Goal: Information Seeking & Learning: Learn about a topic

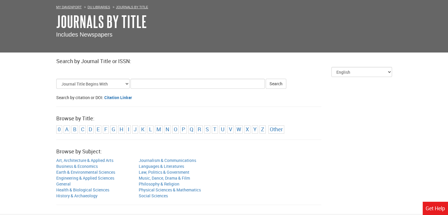
scroll to position [29, 0]
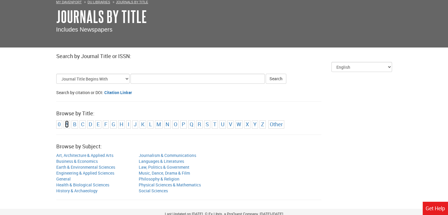
click at [67, 125] on link "A" at bounding box center [67, 124] width 4 height 7
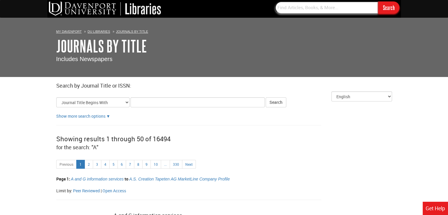
click at [298, 10] on input "text" at bounding box center [326, 7] width 103 height 12
type input "the atlantic"
click at [378, 1] on input "Search" at bounding box center [388, 7] width 21 height 12
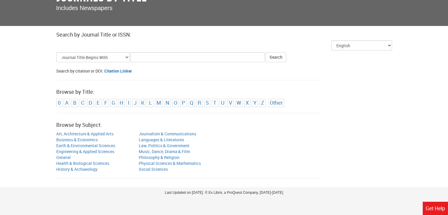
scroll to position [52, 0]
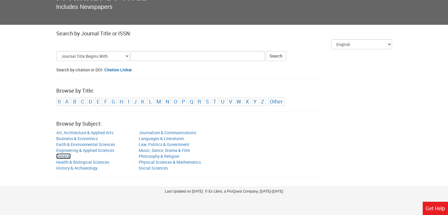
click at [63, 157] on link "General" at bounding box center [63, 156] width 14 height 6
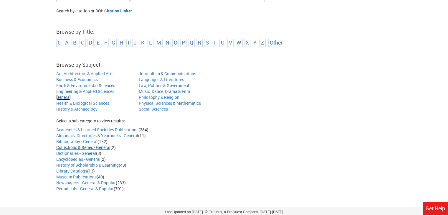
scroll to position [132, 0]
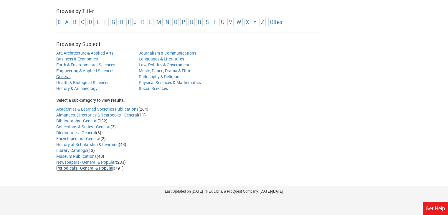
click at [64, 168] on link "Periodicals - General & Popular" at bounding box center [84, 168] width 57 height 6
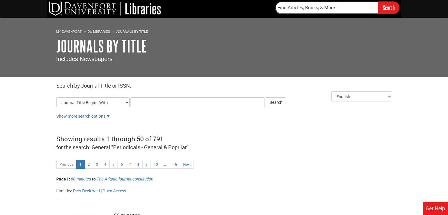
scroll to position [88, 0]
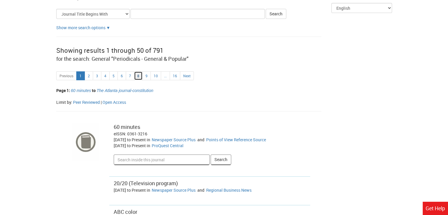
click at [135, 76] on link "8" at bounding box center [138, 75] width 9 height 9
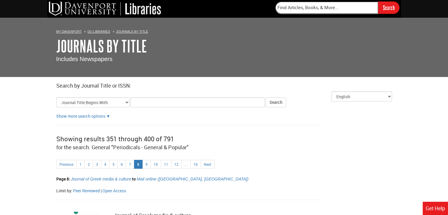
scroll to position [88, 0]
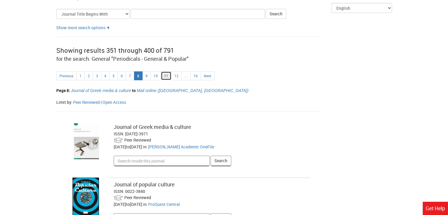
click at [164, 75] on link "11" at bounding box center [166, 75] width 11 height 9
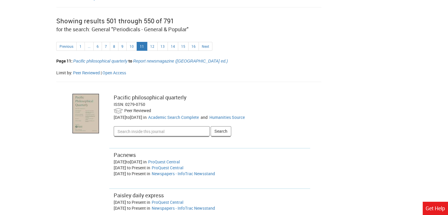
scroll to position [59, 0]
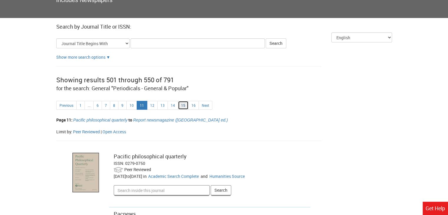
click at [180, 103] on link "15" at bounding box center [183, 105] width 11 height 9
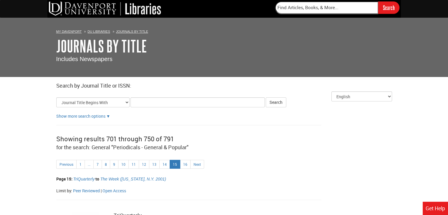
scroll to position [59, 0]
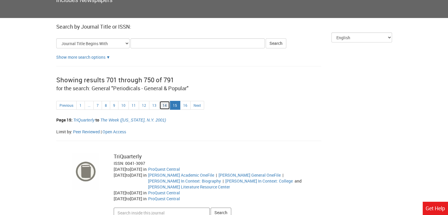
click at [161, 106] on link "14" at bounding box center [164, 105] width 11 height 9
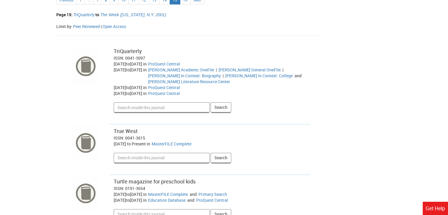
scroll to position [177, 0]
